Goal: Task Accomplishment & Management: Manage account settings

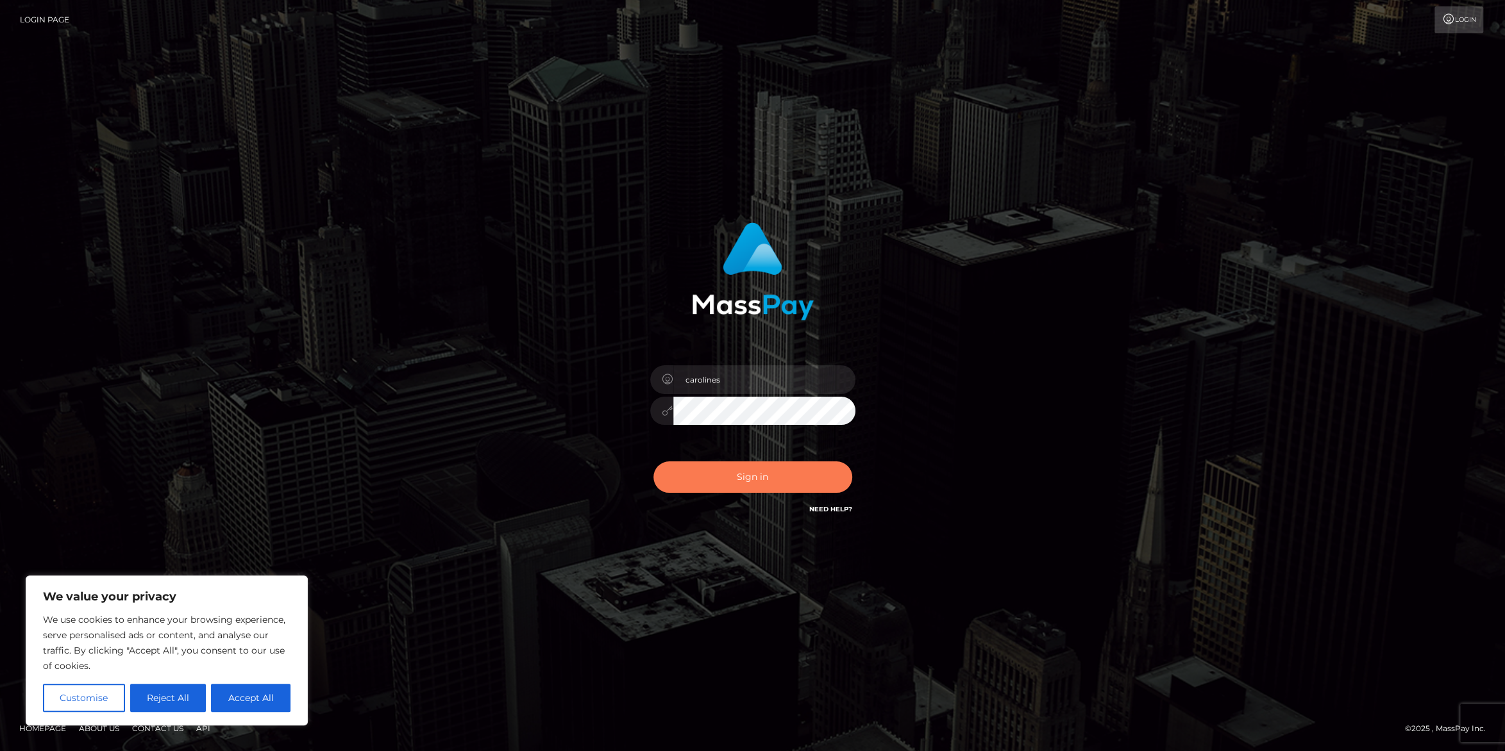
click at [775, 465] on button "Sign in" at bounding box center [752, 477] width 199 height 31
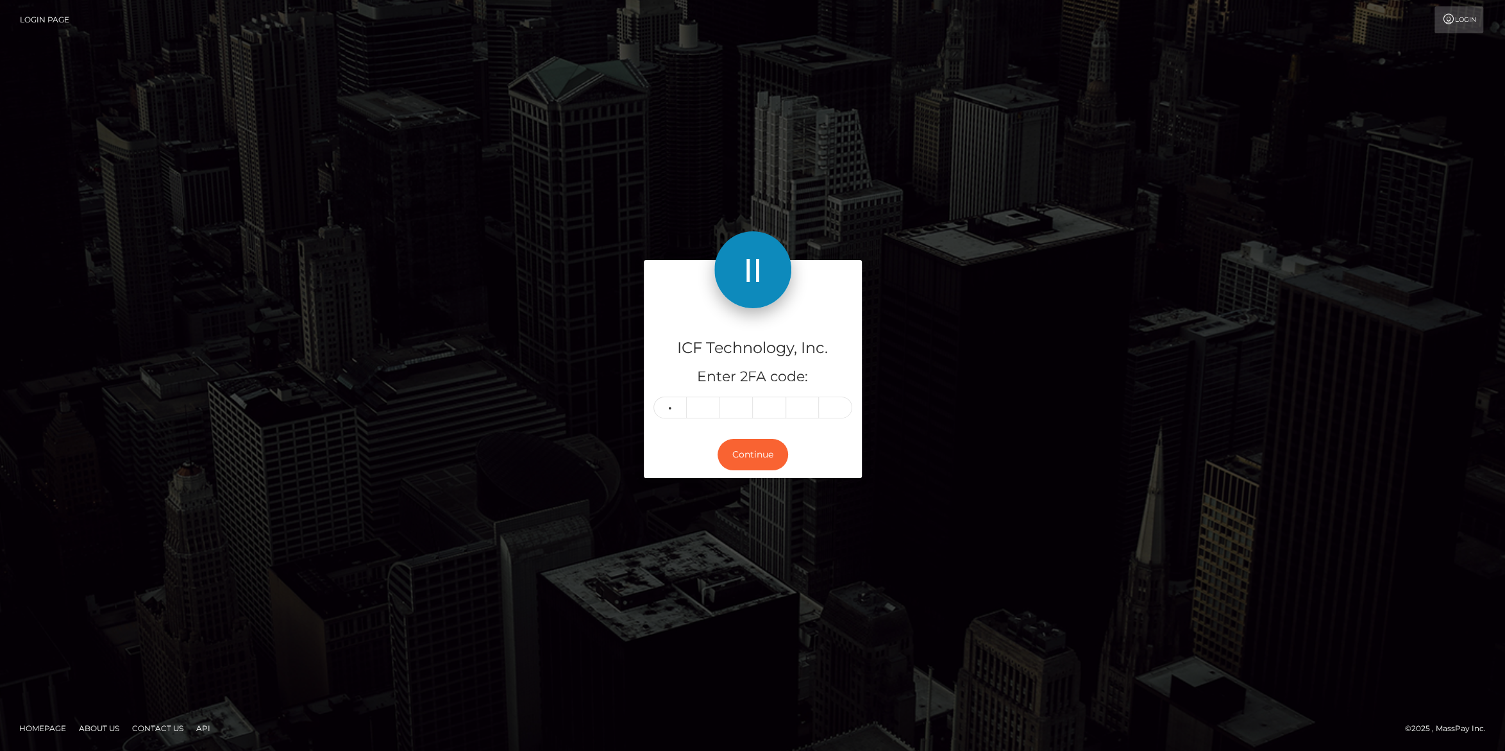
type input "1"
type input "3"
type input "5"
type input "9"
type input "5"
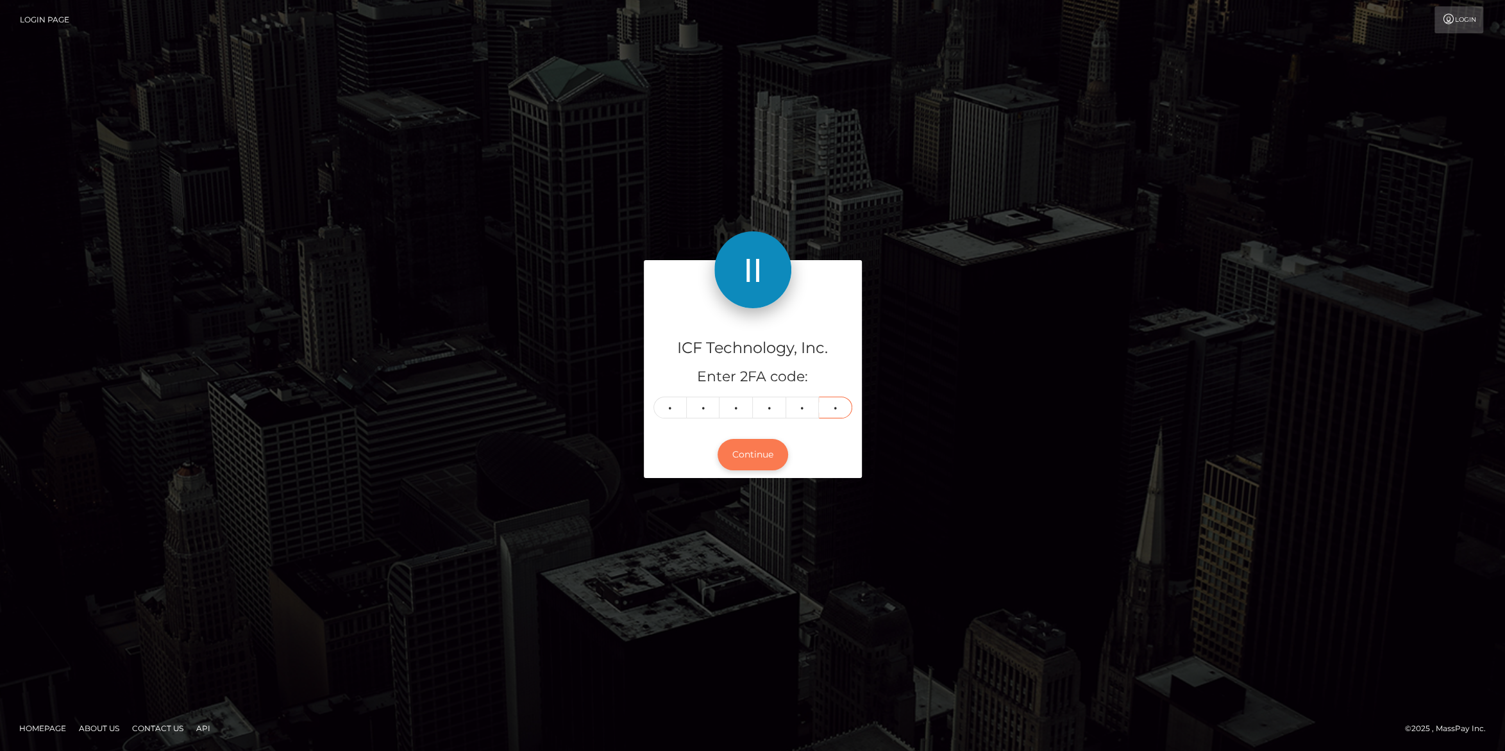
type input "7"
drag, startPoint x: 726, startPoint y: 446, endPoint x: 760, endPoint y: 445, distance: 34.6
click at [727, 446] on button "Continue" at bounding box center [752, 454] width 71 height 31
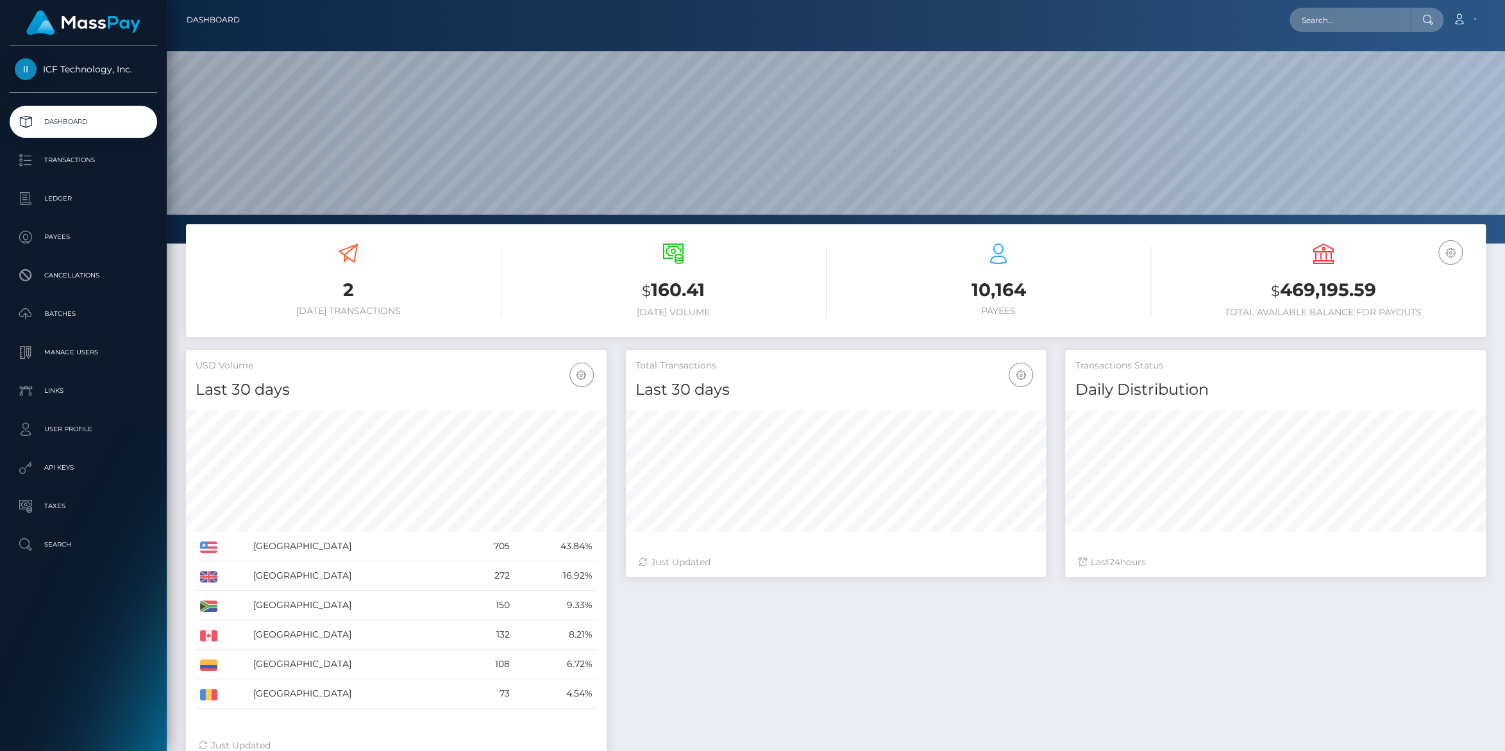
scroll to position [226, 420]
click at [64, 310] on p "Batches" at bounding box center [83, 314] width 137 height 19
